Goal: Register for event/course

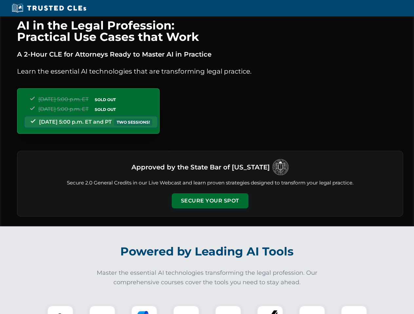
click at [210, 201] on button "Secure Your Spot" at bounding box center [210, 201] width 77 height 15
click at [60, 310] on img at bounding box center [60, 318] width 19 height 19
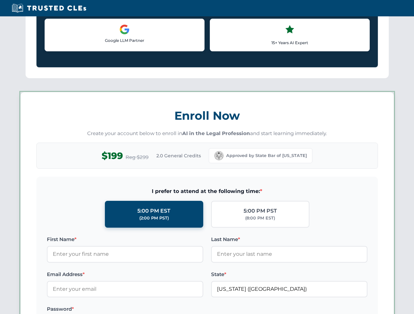
click at [144, 310] on label "Password *" at bounding box center [125, 309] width 156 height 8
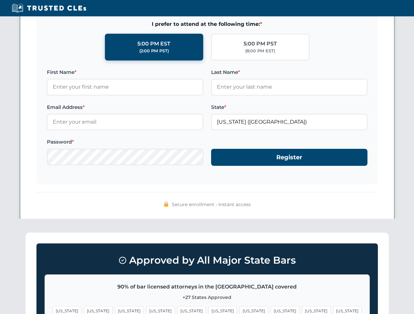
click at [302, 310] on span "[US_STATE]" at bounding box center [316, 310] width 28 height 9
